Goal: Share content

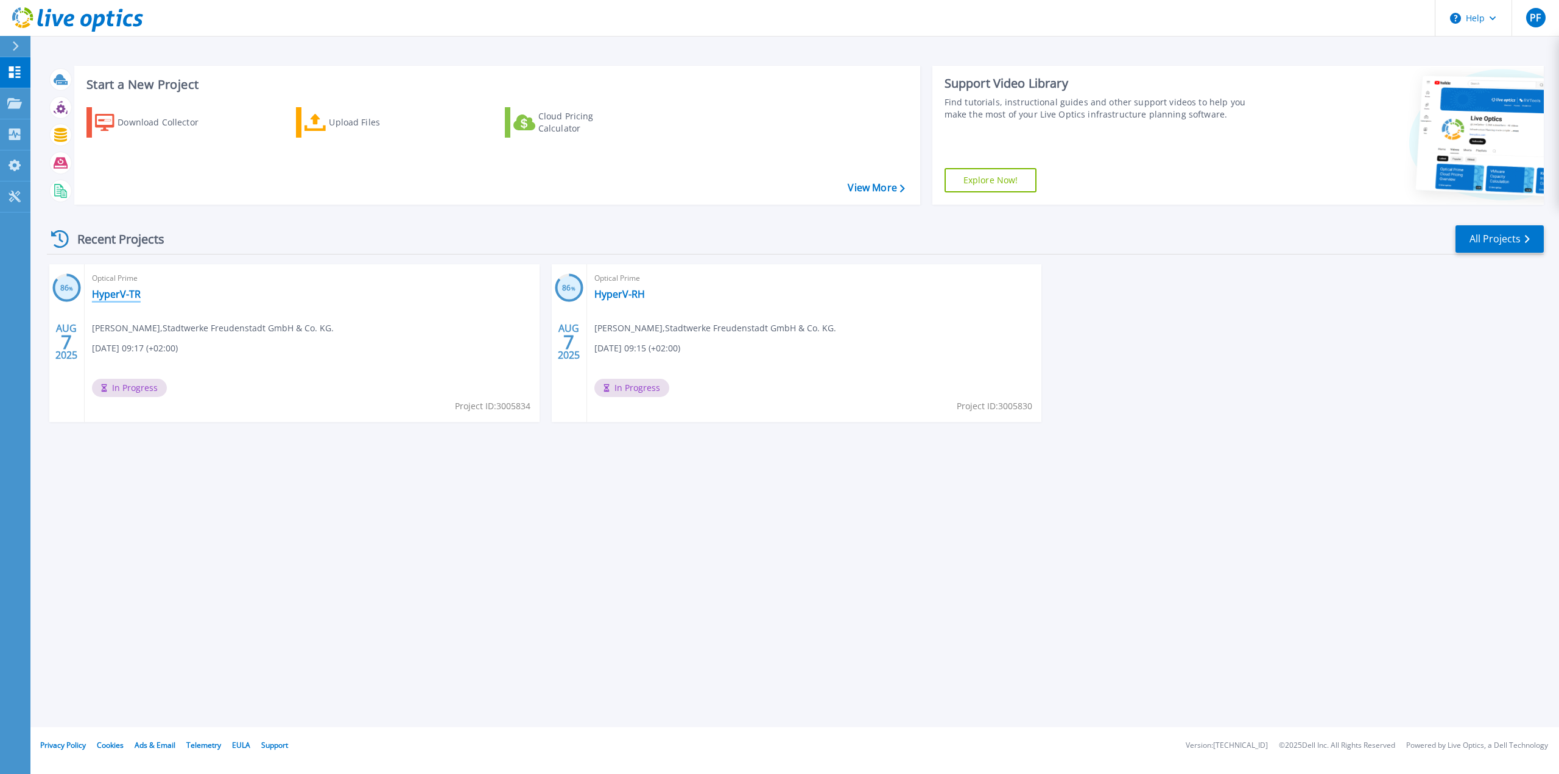
drag, startPoint x: 119, startPoint y: 291, endPoint x: 129, endPoint y: 293, distance: 10.5
click at [119, 291] on link "HyperV-TR" at bounding box center [116, 294] width 49 height 12
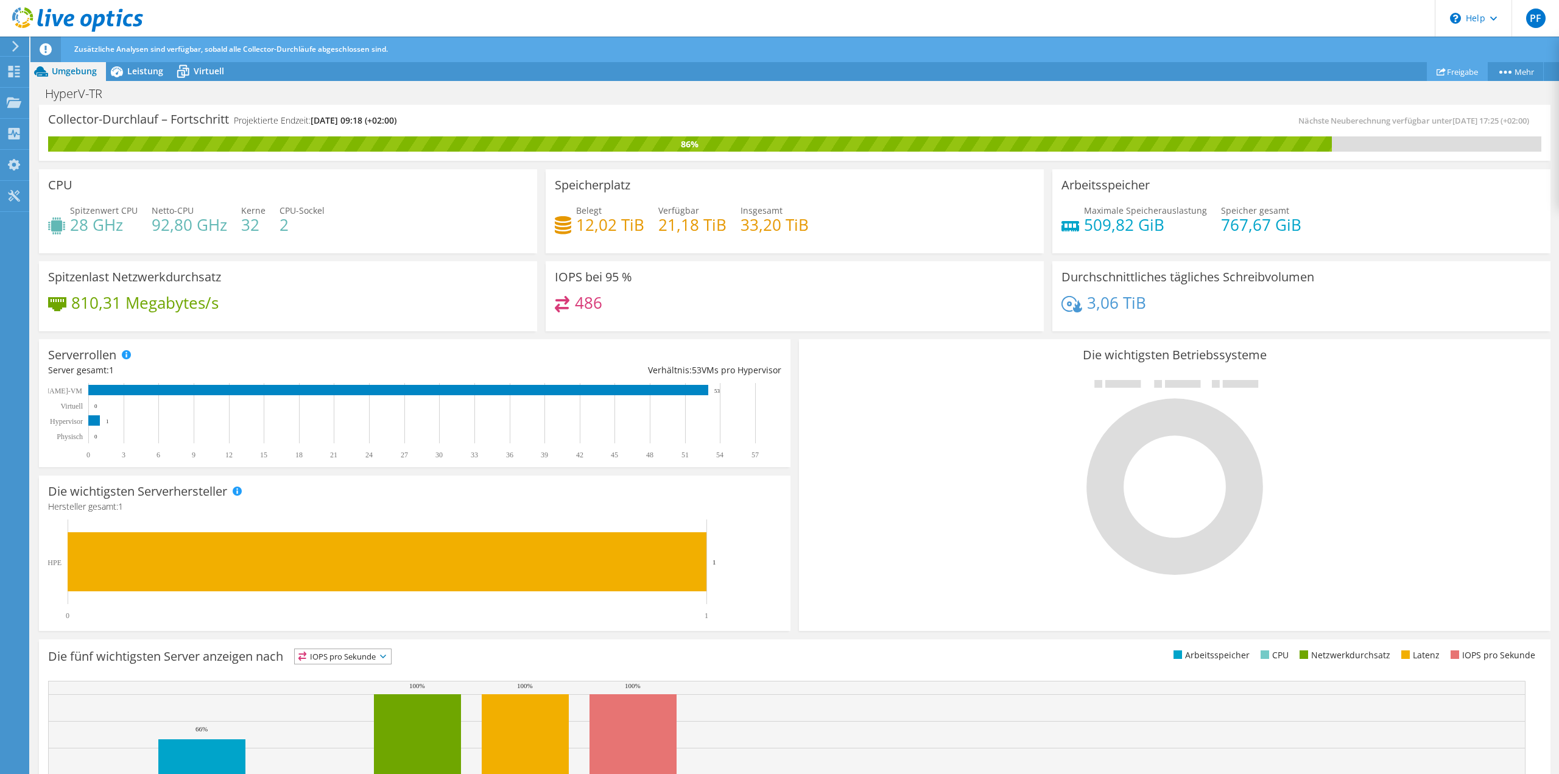
click at [1469, 69] on link "Freigabe" at bounding box center [1457, 71] width 61 height 19
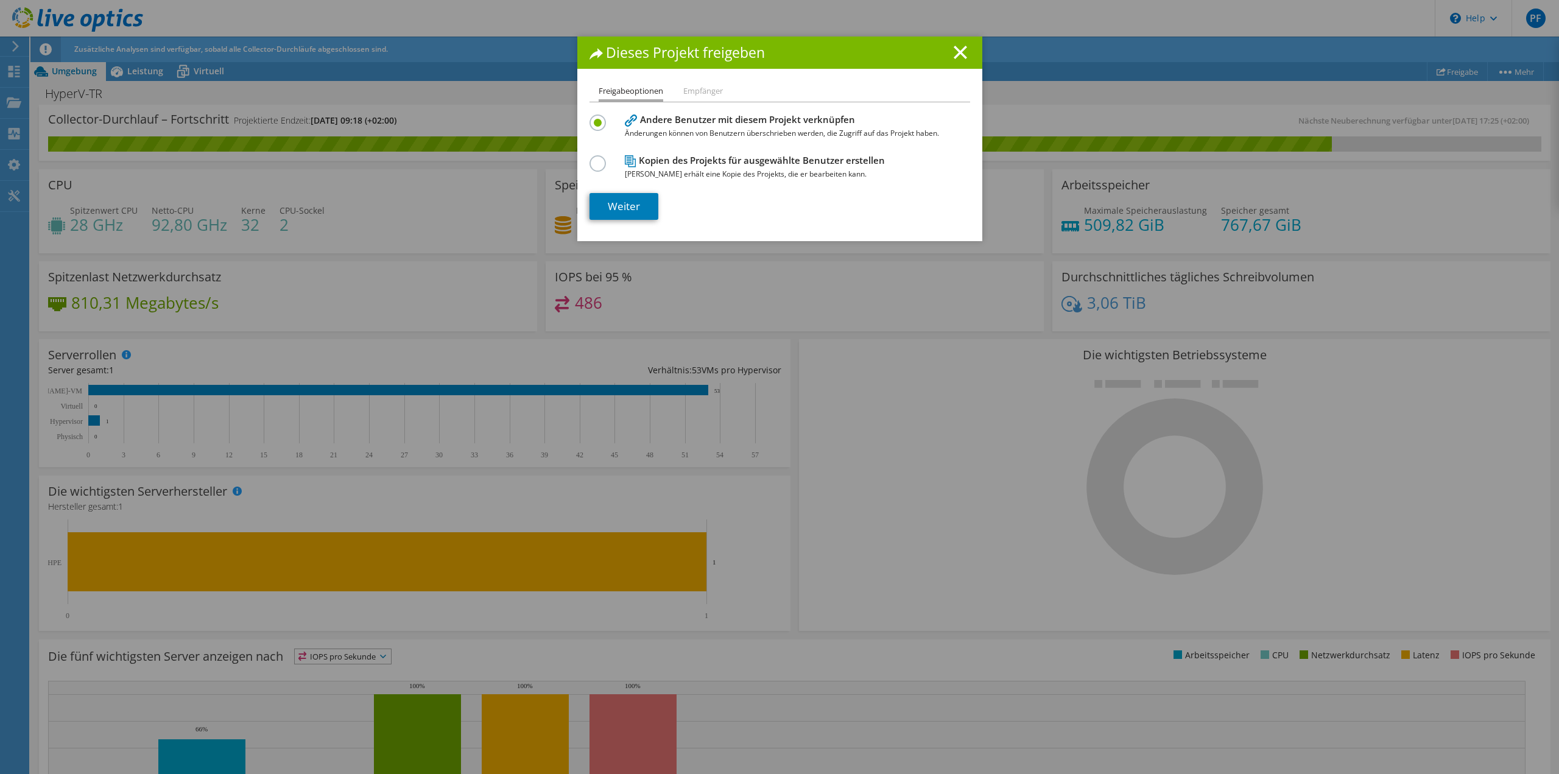
click at [707, 163] on h4 "Kopien des Projekts für ausgewählte Benutzer erstellen Jeder Benutzer erhält ei…" at bounding box center [777, 166] width 305 height 27
click at [590, 158] on label at bounding box center [600, 156] width 21 height 3
click at [0, 0] on input "radio" at bounding box center [0, 0] width 0 height 0
click at [616, 207] on link "Weiter" at bounding box center [624, 206] width 69 height 27
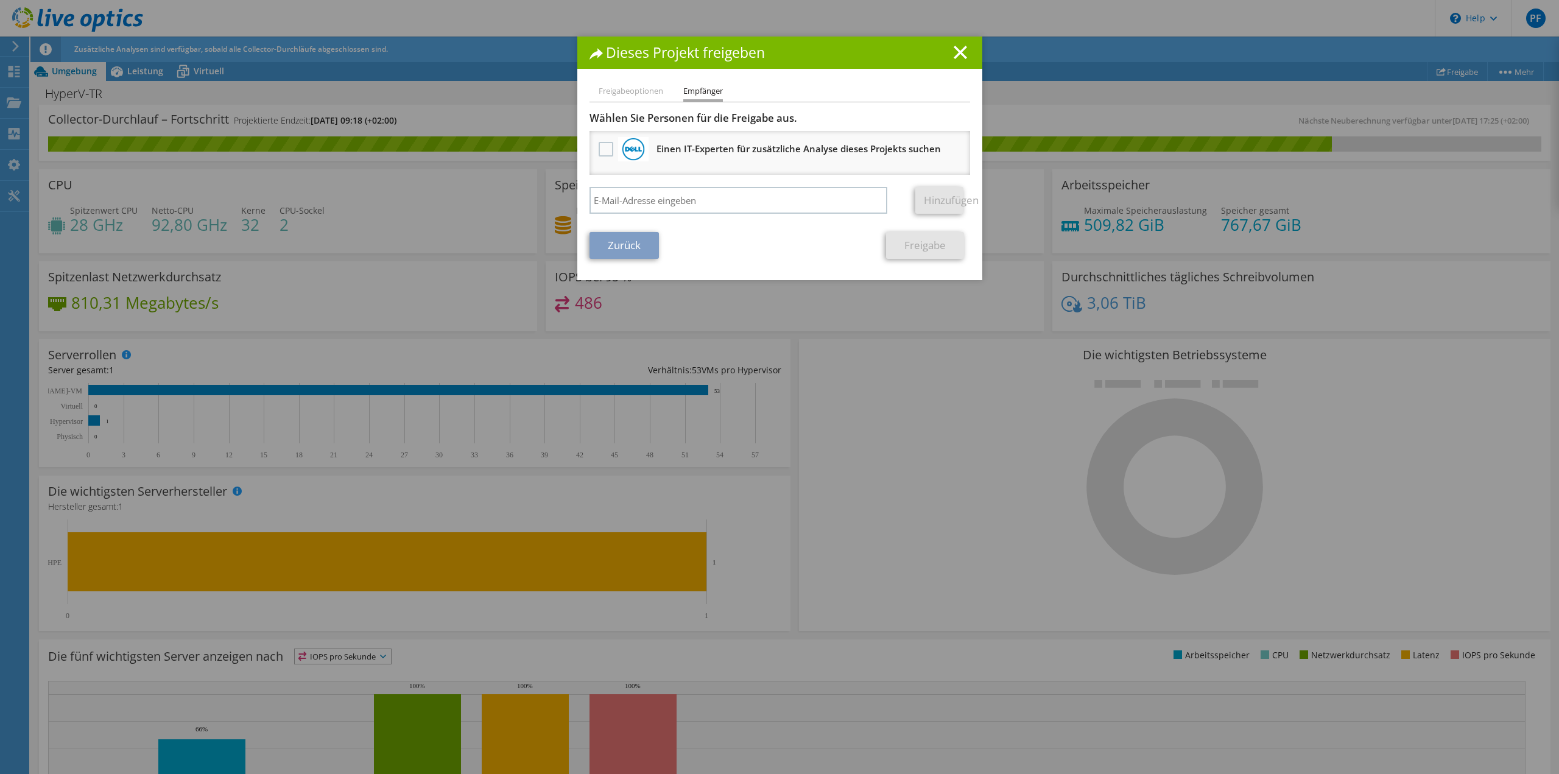
click at [619, 95] on li "Freigabeoptionen" at bounding box center [631, 91] width 65 height 15
click at [625, 246] on link "Zurück" at bounding box center [624, 245] width 69 height 27
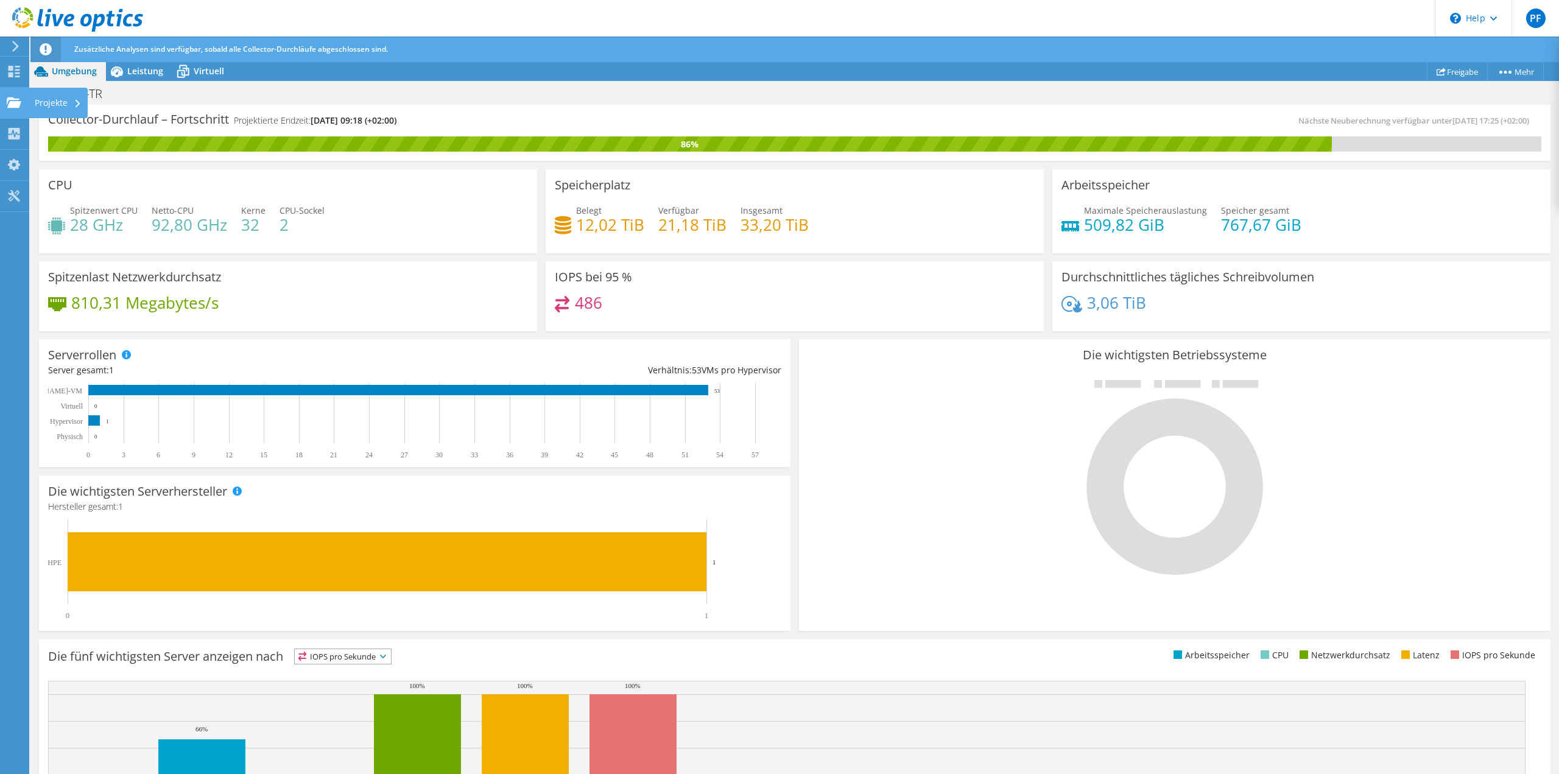
click at [11, 99] on use at bounding box center [14, 102] width 15 height 10
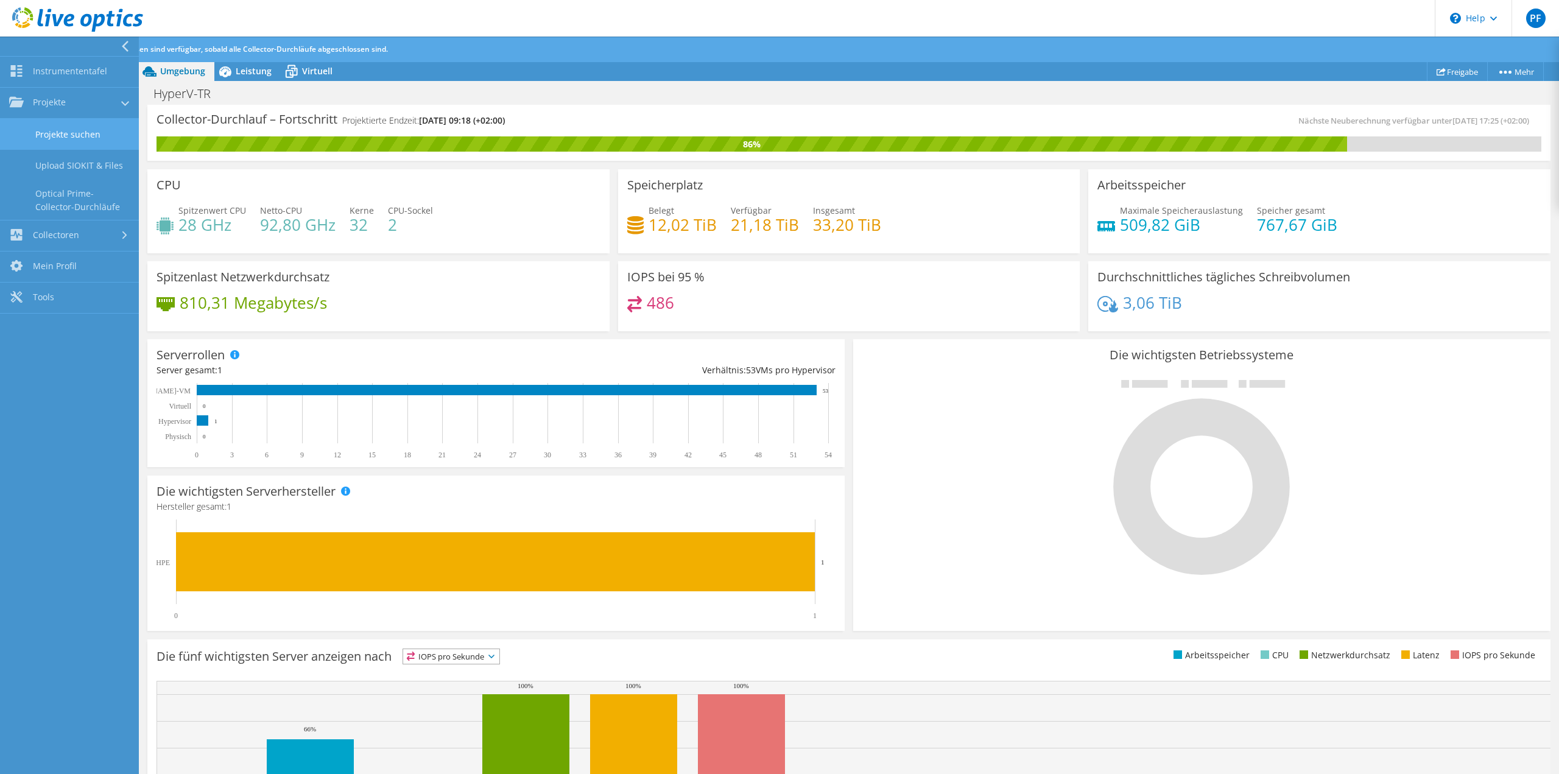
click at [105, 132] on link "Projekte suchen" at bounding box center [69, 134] width 139 height 31
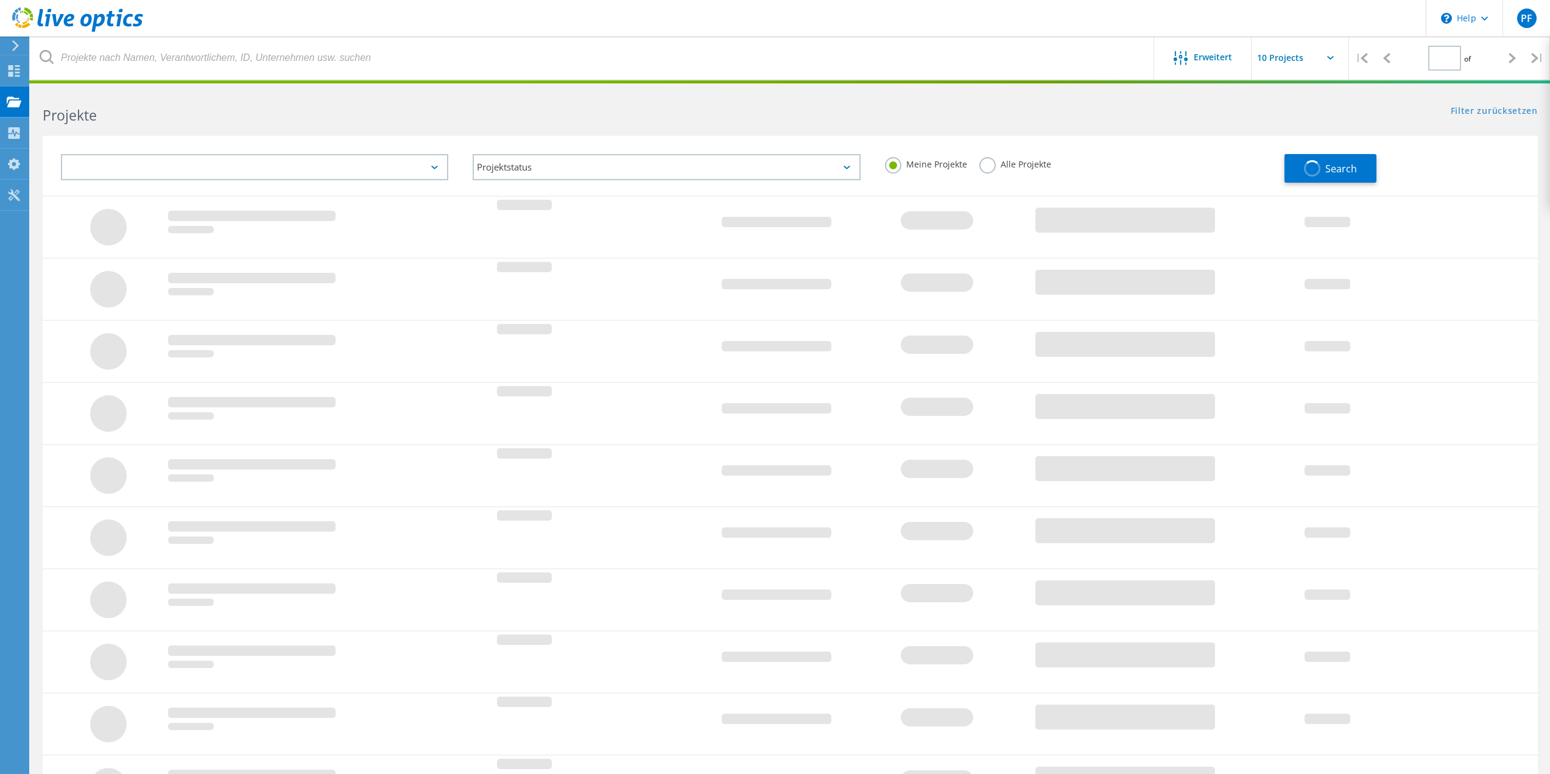
type input "1"
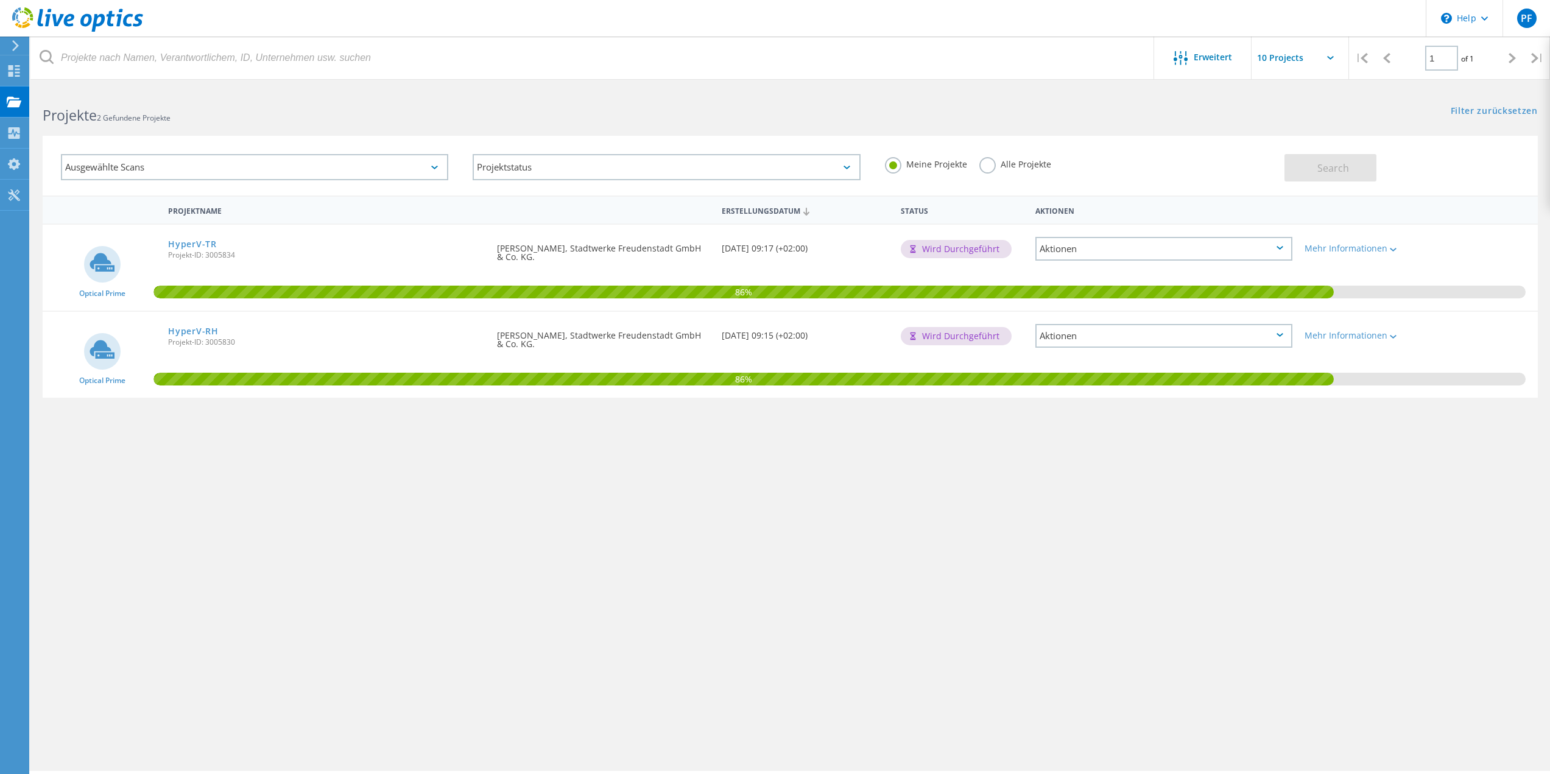
click at [1257, 250] on div "Aktionen" at bounding box center [1163, 249] width 257 height 24
click at [1380, 251] on div "Mehr Informationen" at bounding box center [1358, 248] width 107 height 9
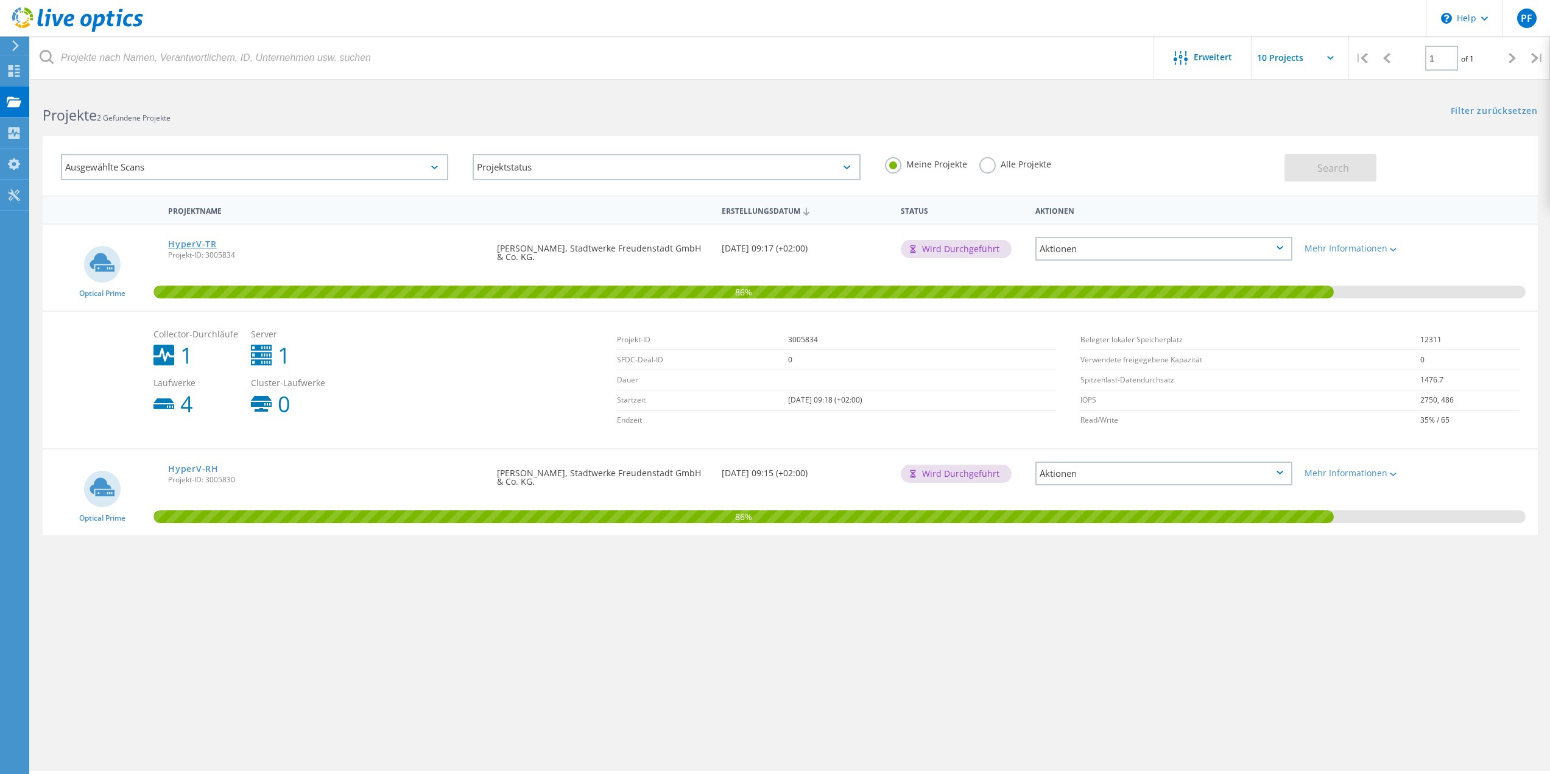
click at [202, 244] on link "HyperV-TR" at bounding box center [192, 244] width 48 height 9
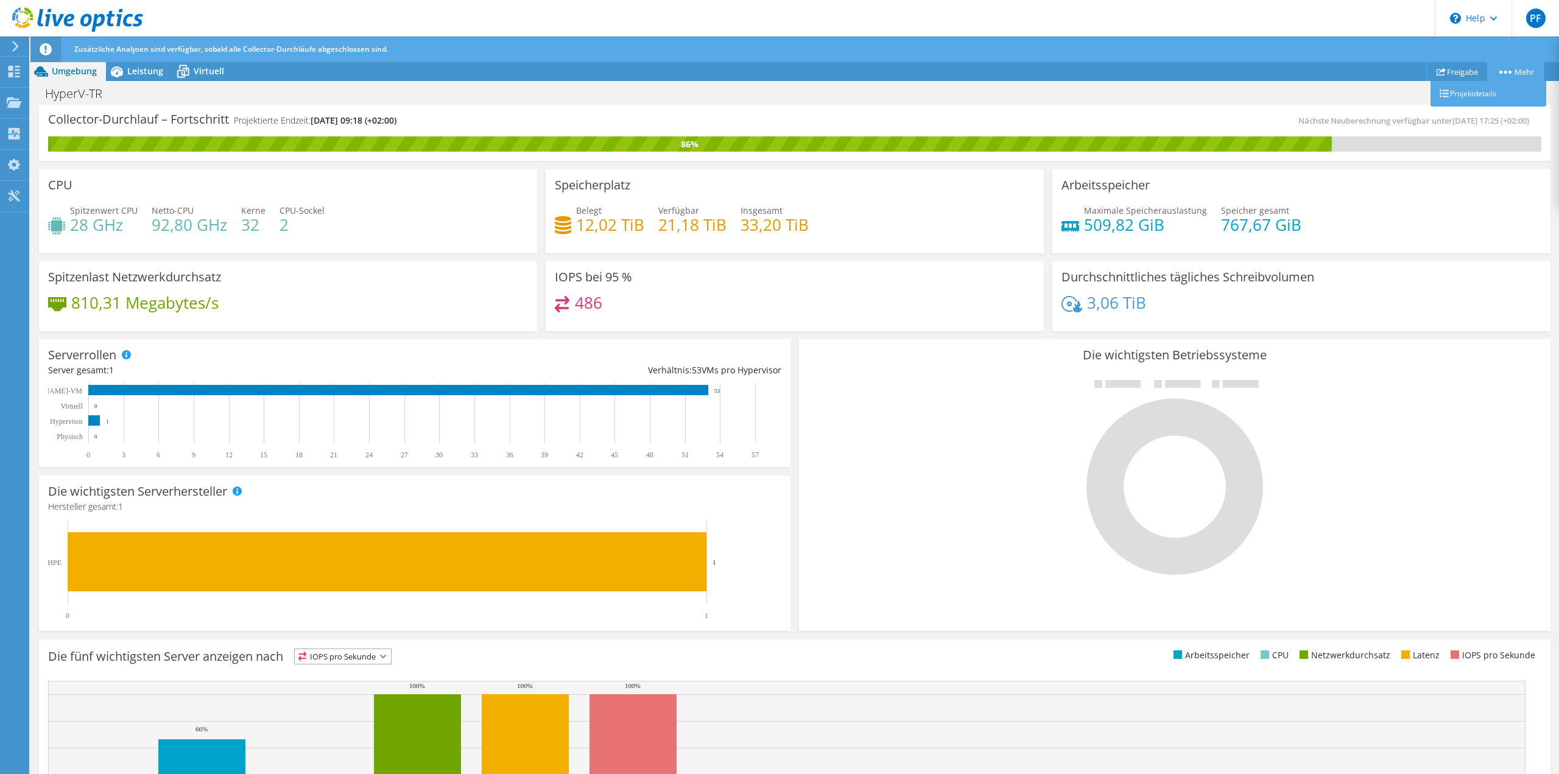
click at [1510, 75] on link "Mehr" at bounding box center [1515, 71] width 57 height 19
click at [1487, 93] on link "Projektdetails" at bounding box center [1489, 94] width 116 height 26
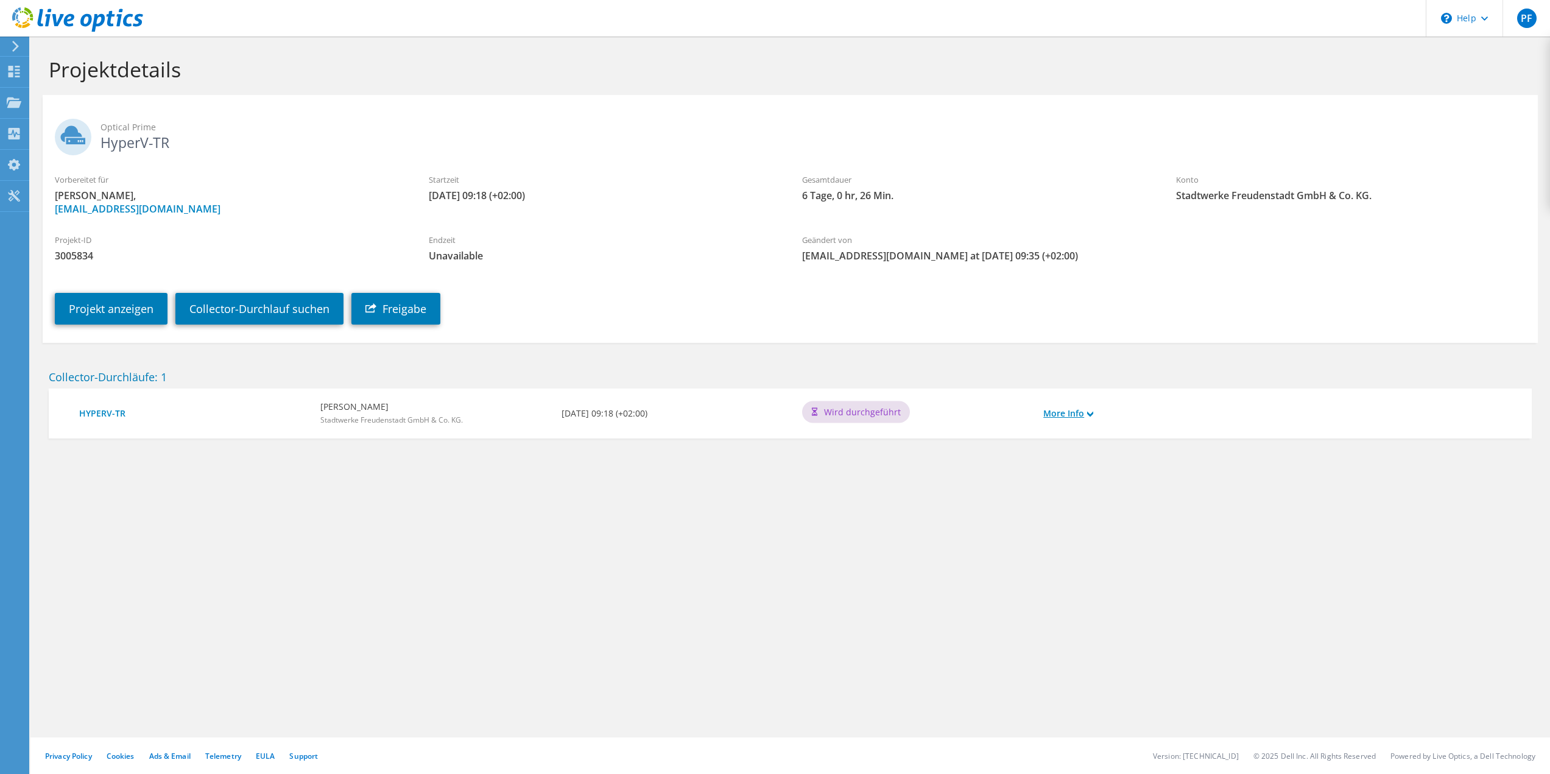
click at [1086, 415] on link "More Info" at bounding box center [1068, 413] width 50 height 13
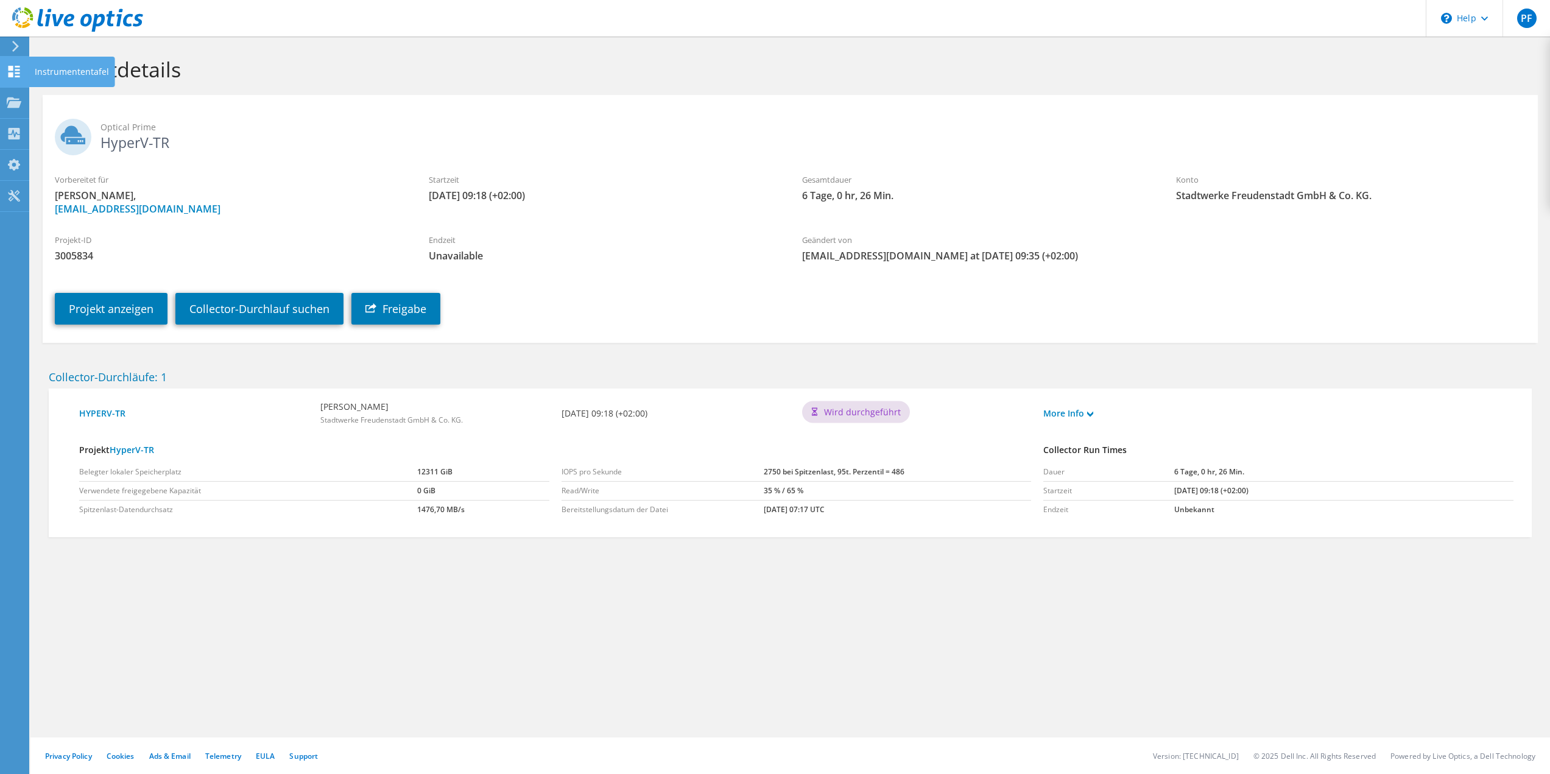
click at [12, 71] on icon at bounding box center [14, 72] width 15 height 12
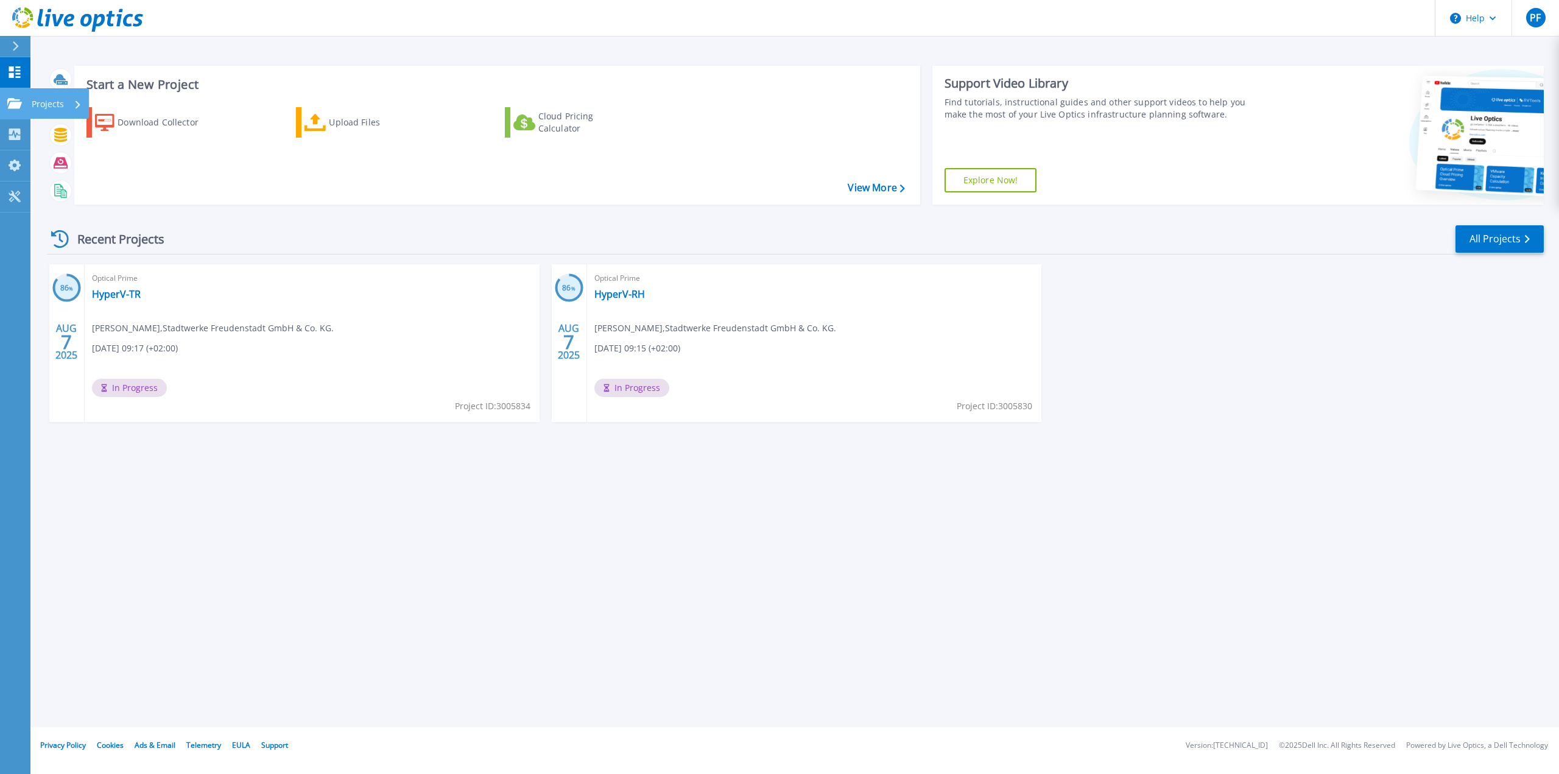
click at [19, 108] on icon at bounding box center [14, 103] width 15 height 10
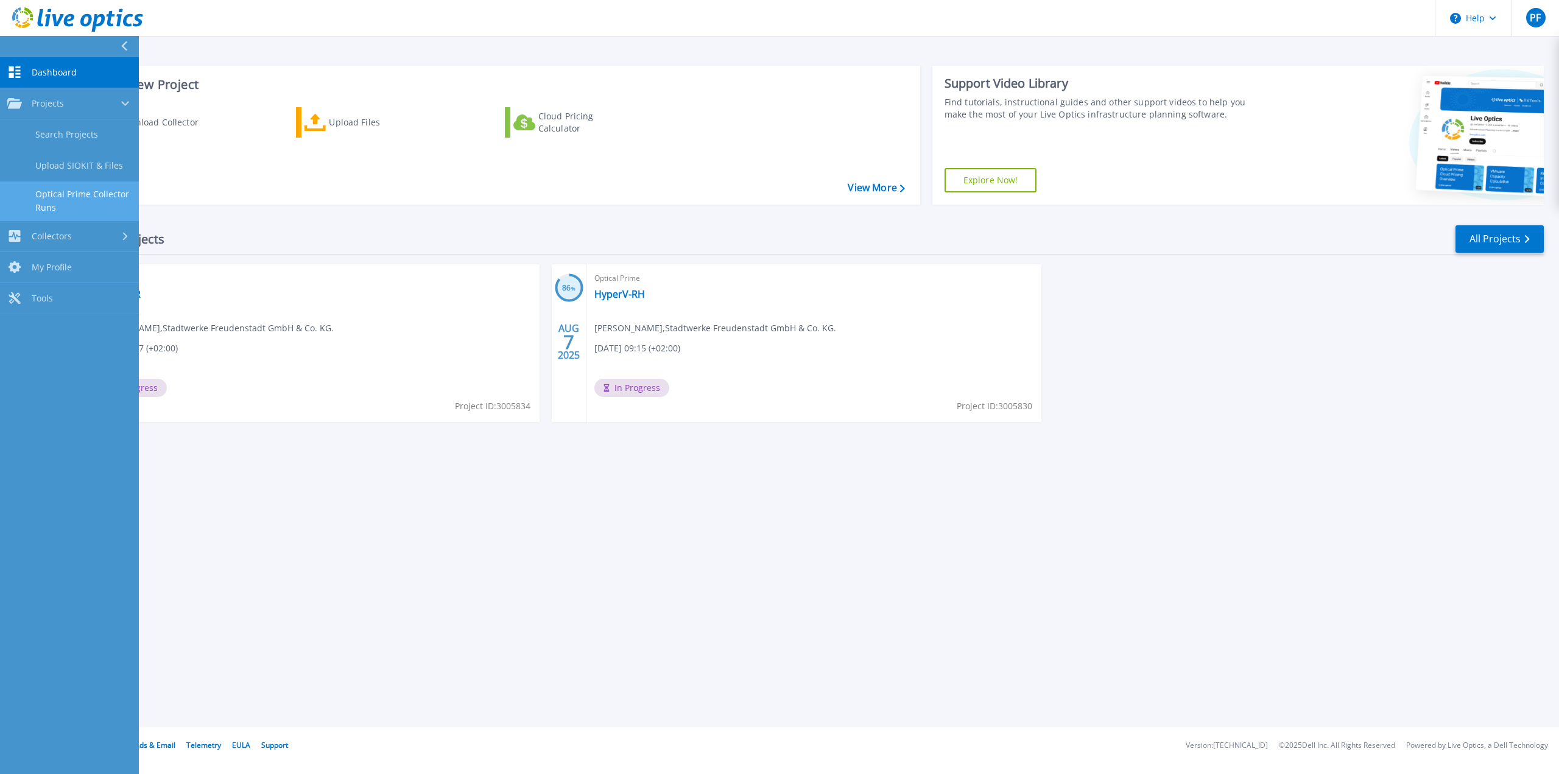
click at [114, 200] on link "Optical Prime Collector Runs" at bounding box center [69, 200] width 139 height 39
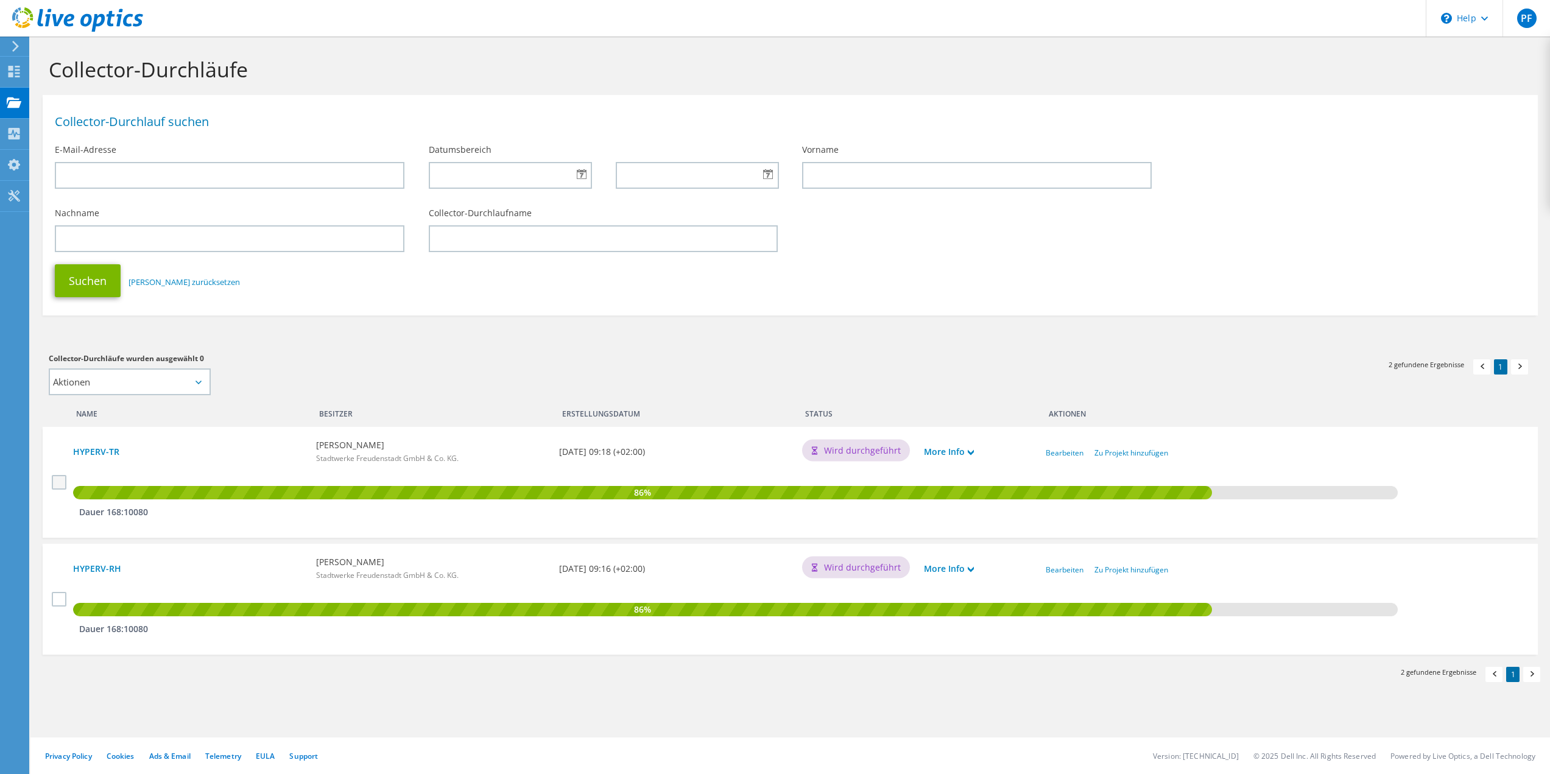
click at [59, 479] on label at bounding box center [61, 482] width 18 height 15
click at [0, 0] on input "checkbox" at bounding box center [0, 0] width 0 height 0
click at [185, 384] on select "Aktionen Neuem Projekt hinzufügen Vorhandenem Projekt hinzufügen" at bounding box center [130, 381] width 162 height 27
click at [385, 345] on section "Collector-Durchläufe Collector-Durchlauf suchen E-Mail-Adresse Datumsbereich Vo…" at bounding box center [790, 392] width 1520 height 710
click at [14, 67] on icon at bounding box center [14, 72] width 15 height 12
